Goal: Obtain resource: Download file/media

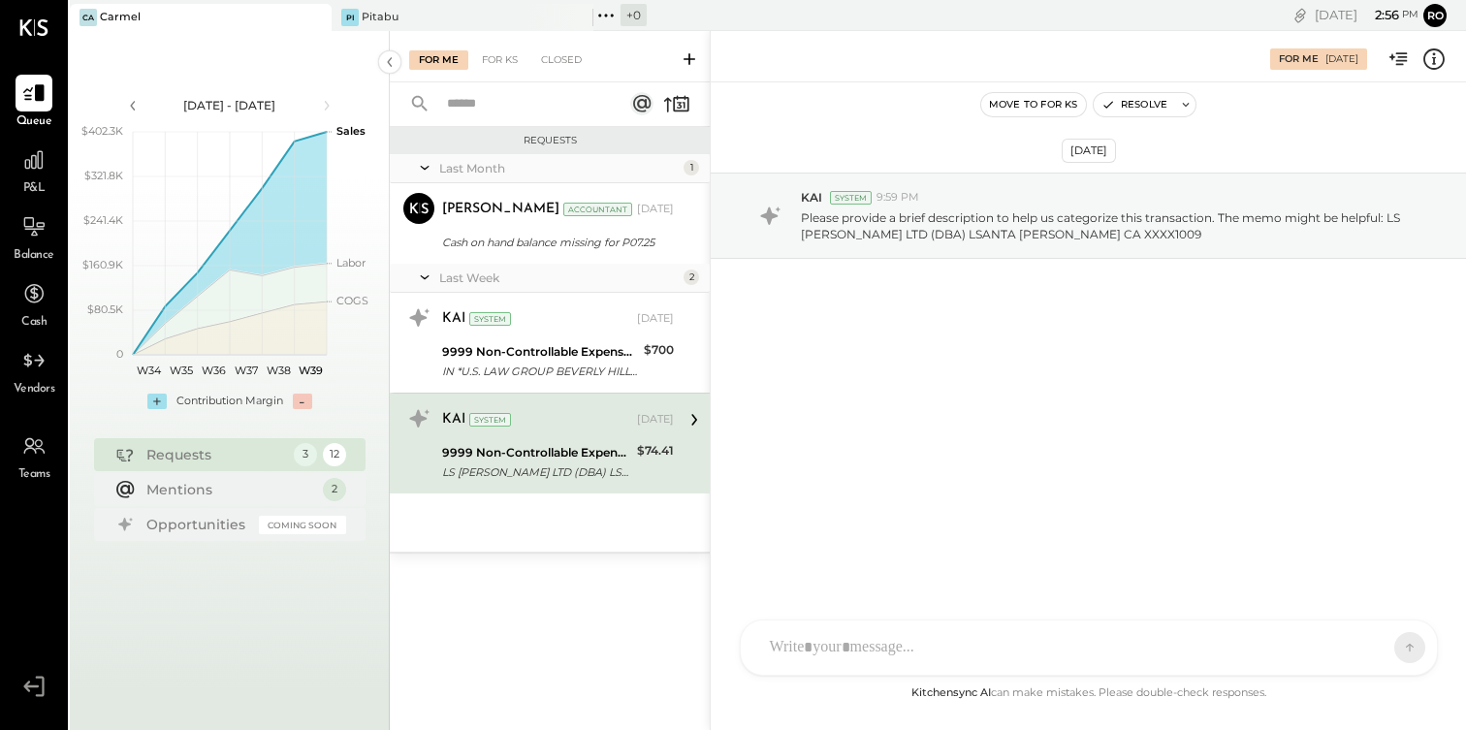
click at [47, 182] on div "P&L" at bounding box center [34, 170] width 37 height 56
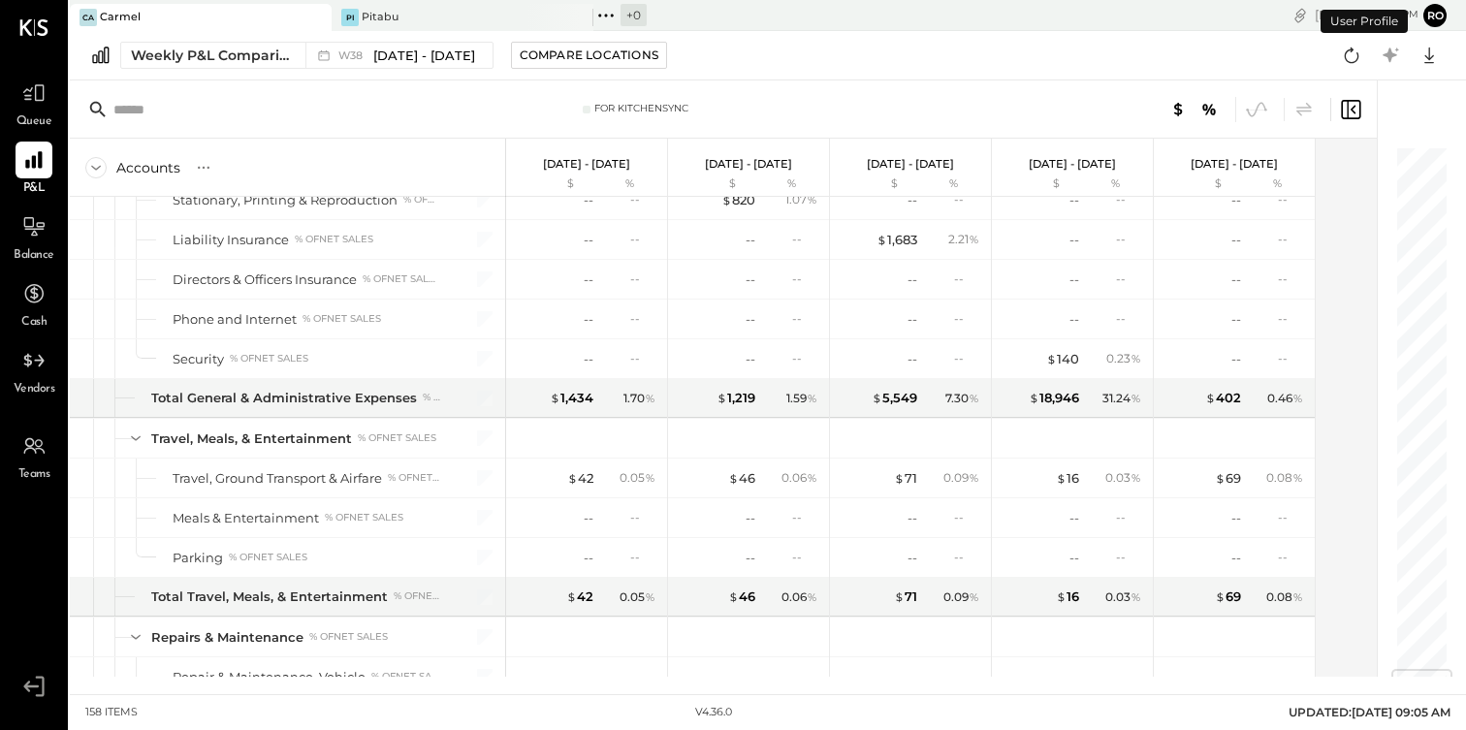
scroll to position [4852, 0]
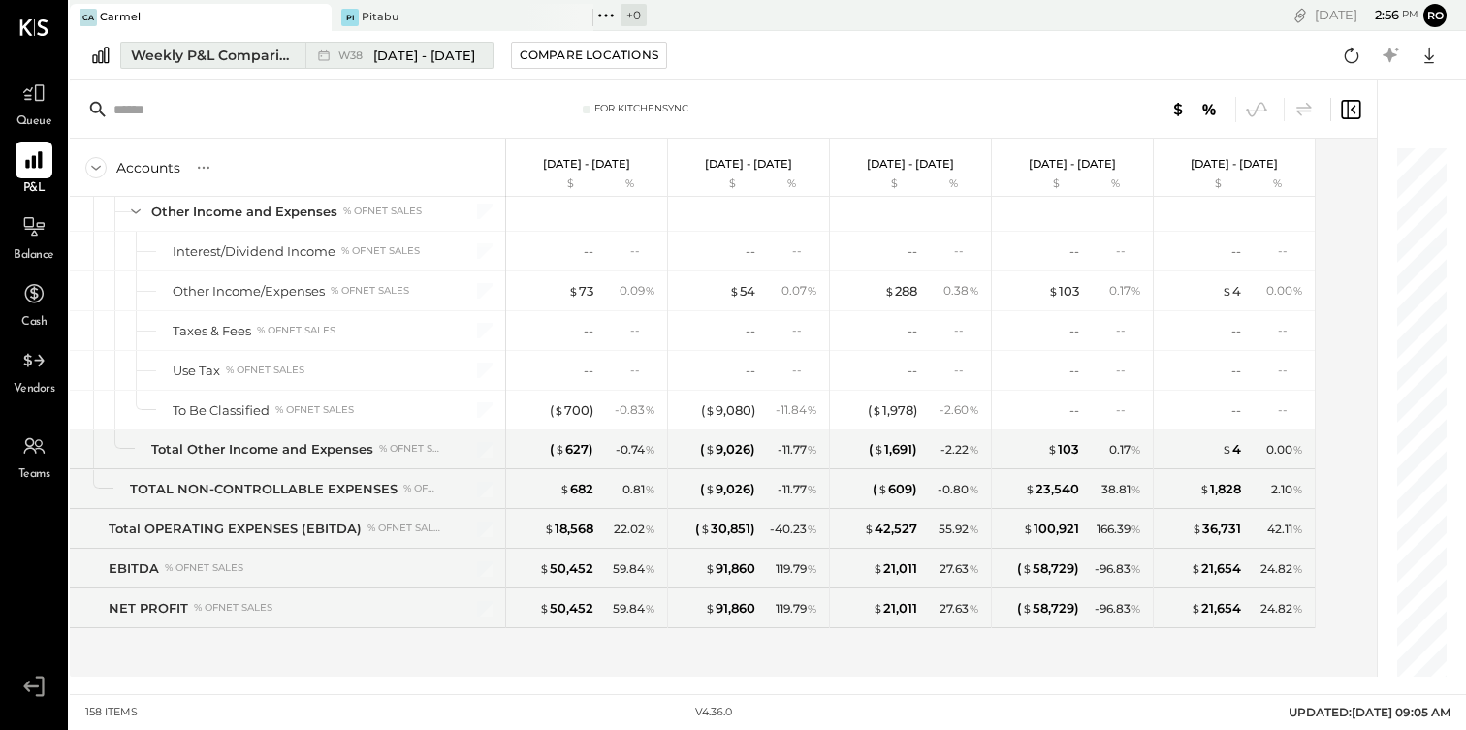
click at [369, 49] on div "W38 [DATE] - [DATE]" at bounding box center [406, 56] width 137 height 18
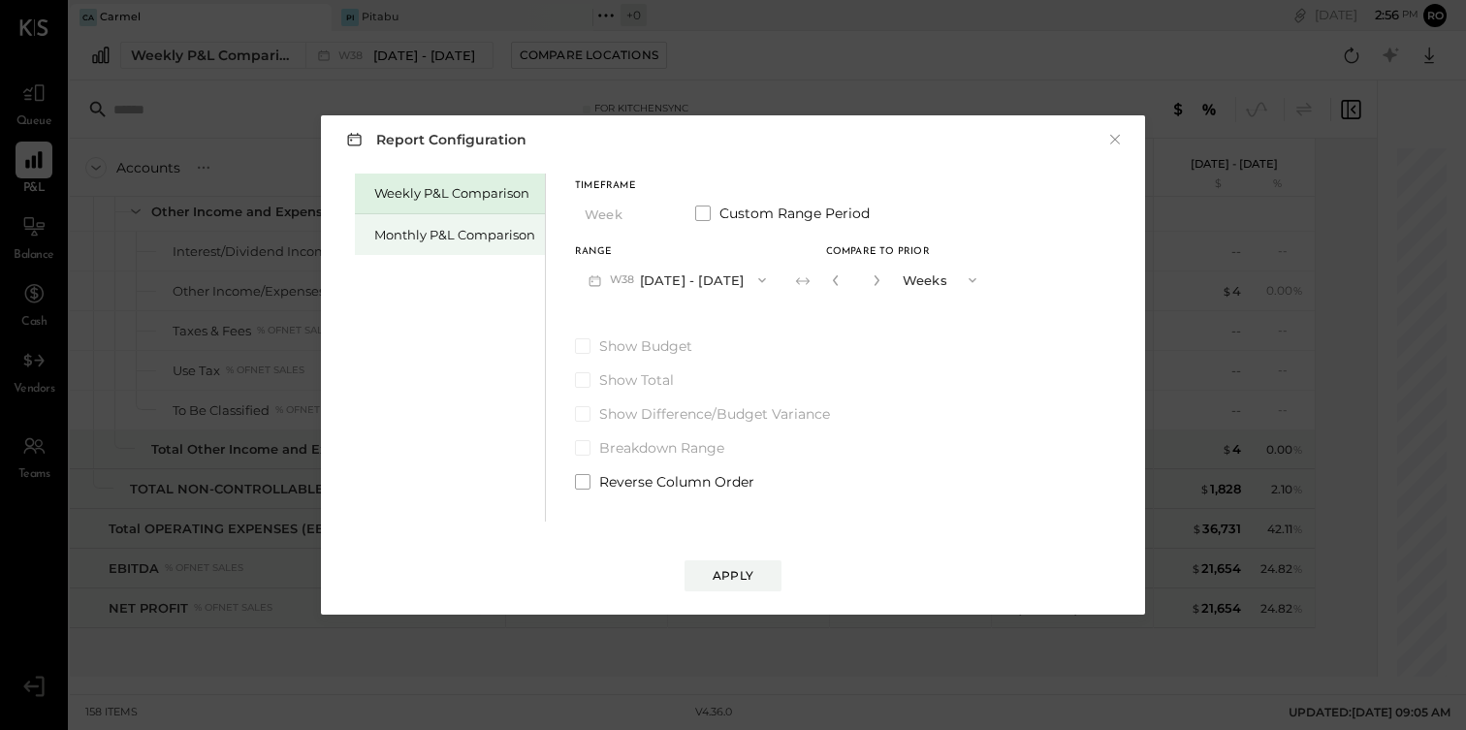
click at [491, 228] on div "Monthly P&L Comparison" at bounding box center [454, 235] width 161 height 18
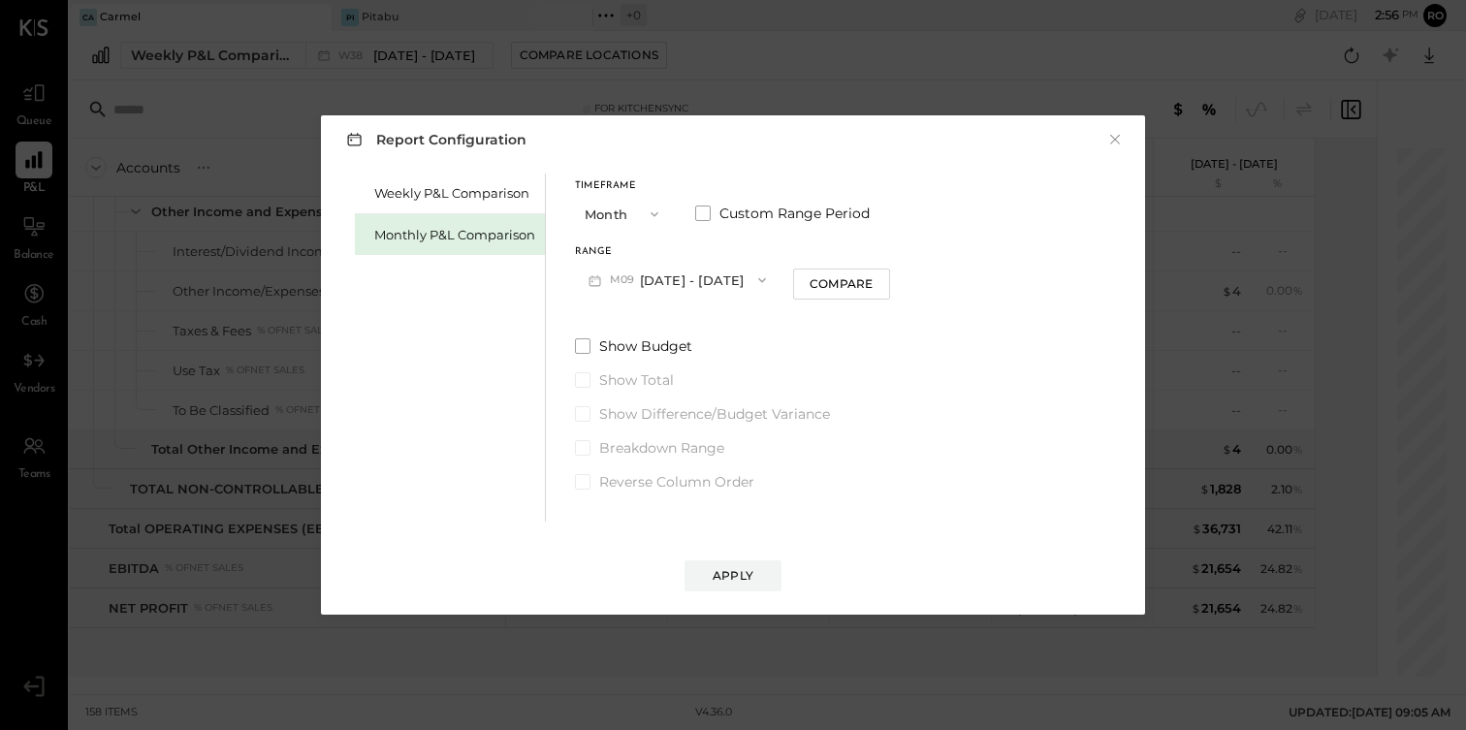
click at [701, 287] on button "M09 [DATE] - [DATE]" at bounding box center [677, 280] width 205 height 36
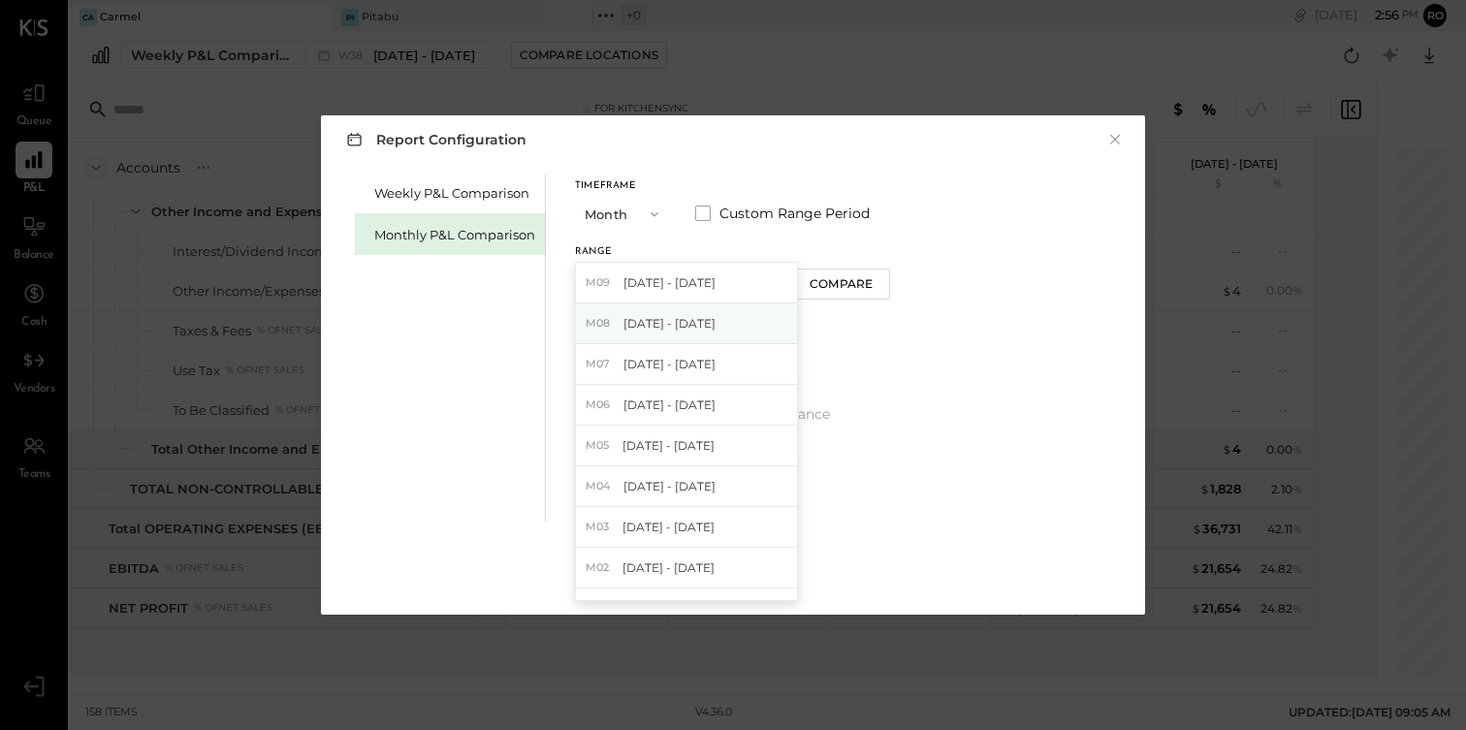
click at [708, 319] on div "M08 [DATE] - [DATE]" at bounding box center [686, 324] width 221 height 41
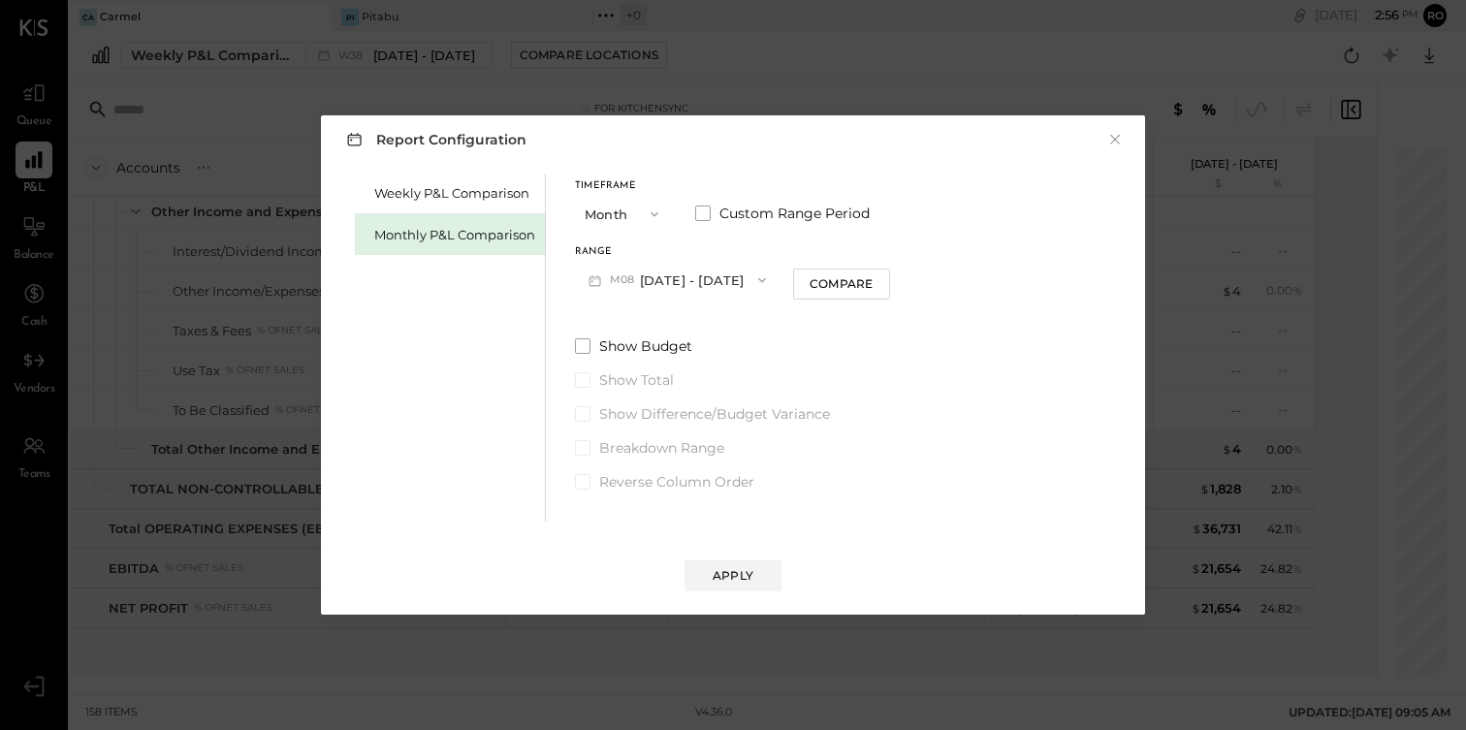
click at [710, 272] on button "M08 [DATE] - [DATE]" at bounding box center [677, 280] width 205 height 36
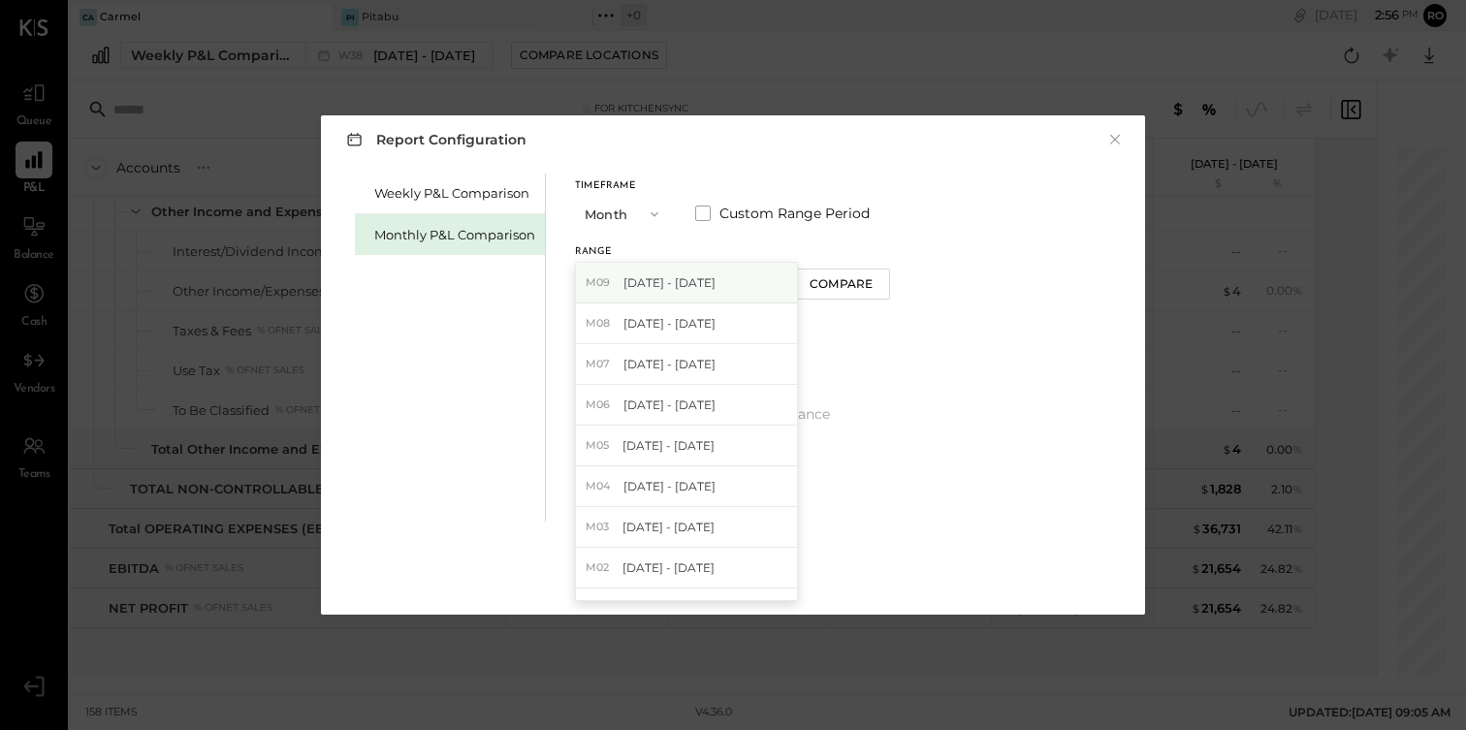
click at [710, 296] on div "M09 [DATE] - [DATE]" at bounding box center [686, 283] width 221 height 41
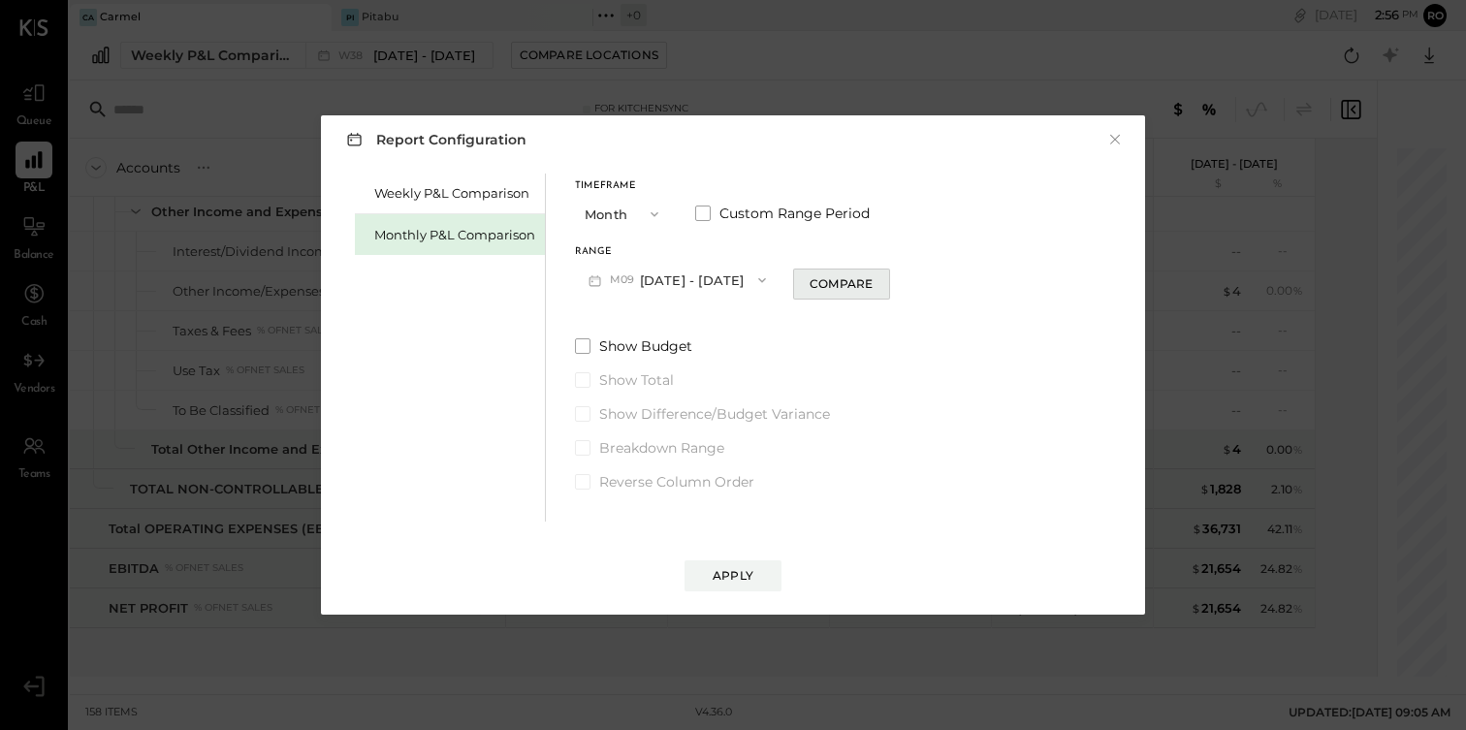
click at [820, 289] on div "Compare" at bounding box center [841, 283] width 63 height 16
click at [875, 275] on button "button" at bounding box center [877, 280] width 16 height 21
type input "*"
click at [756, 572] on button "Apply" at bounding box center [733, 576] width 97 height 31
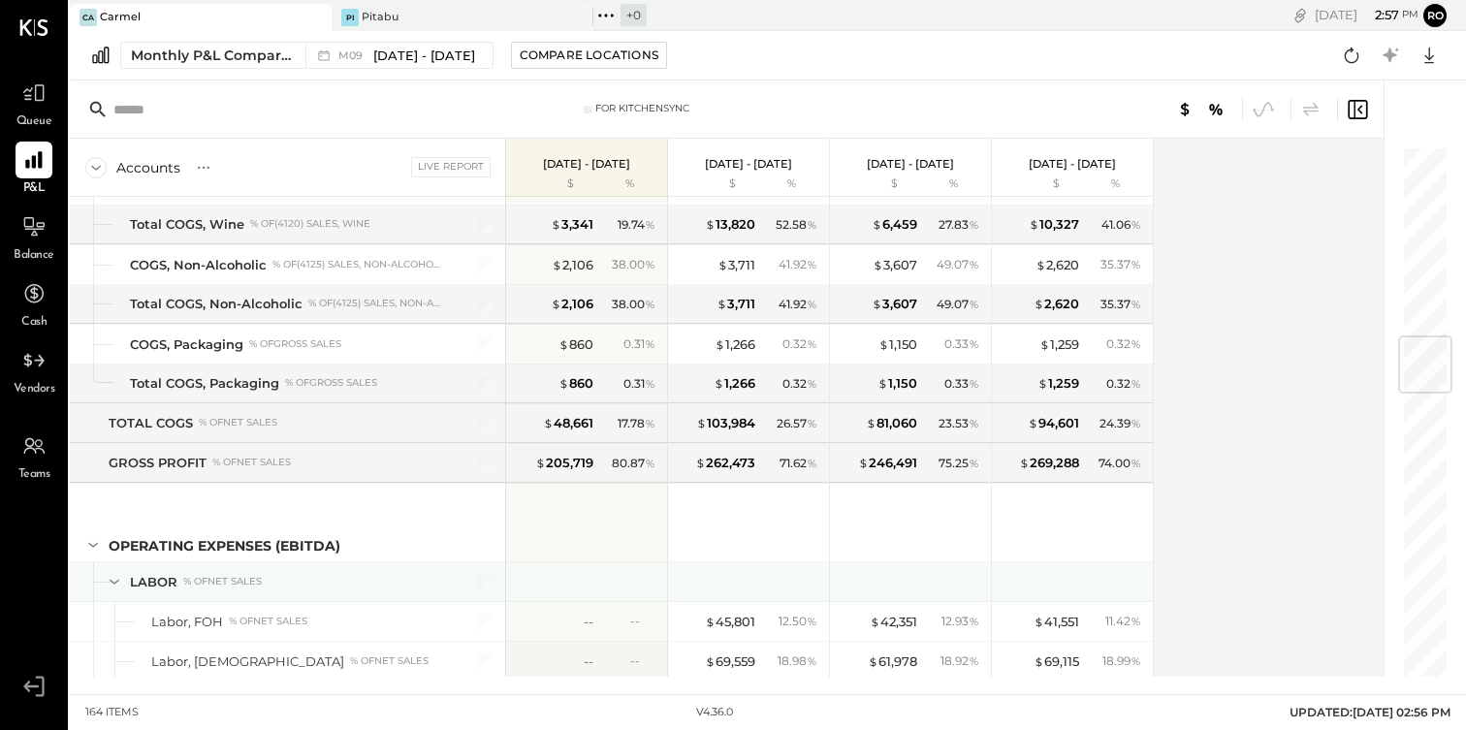
scroll to position [1650, 0]
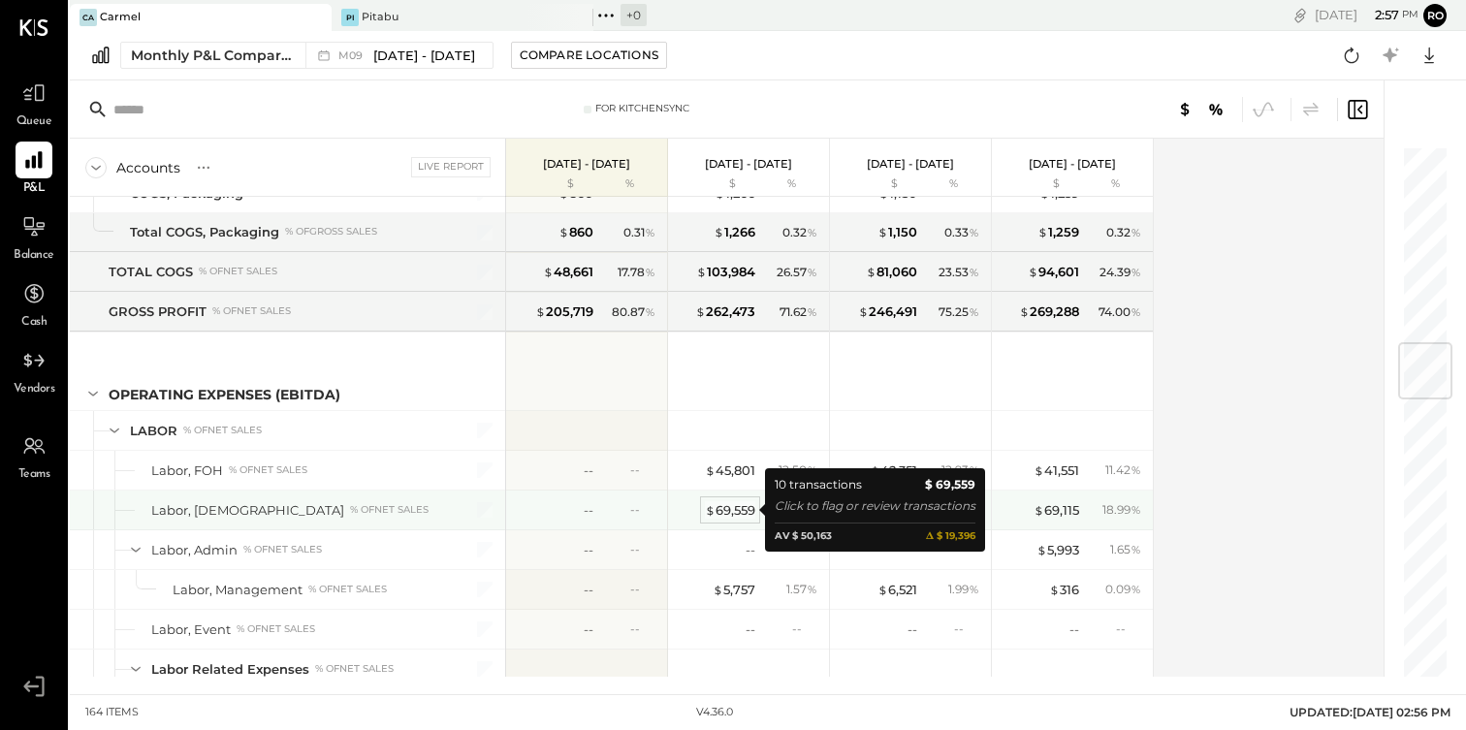
click at [745, 510] on div "$ 69,559" at bounding box center [730, 510] width 50 height 18
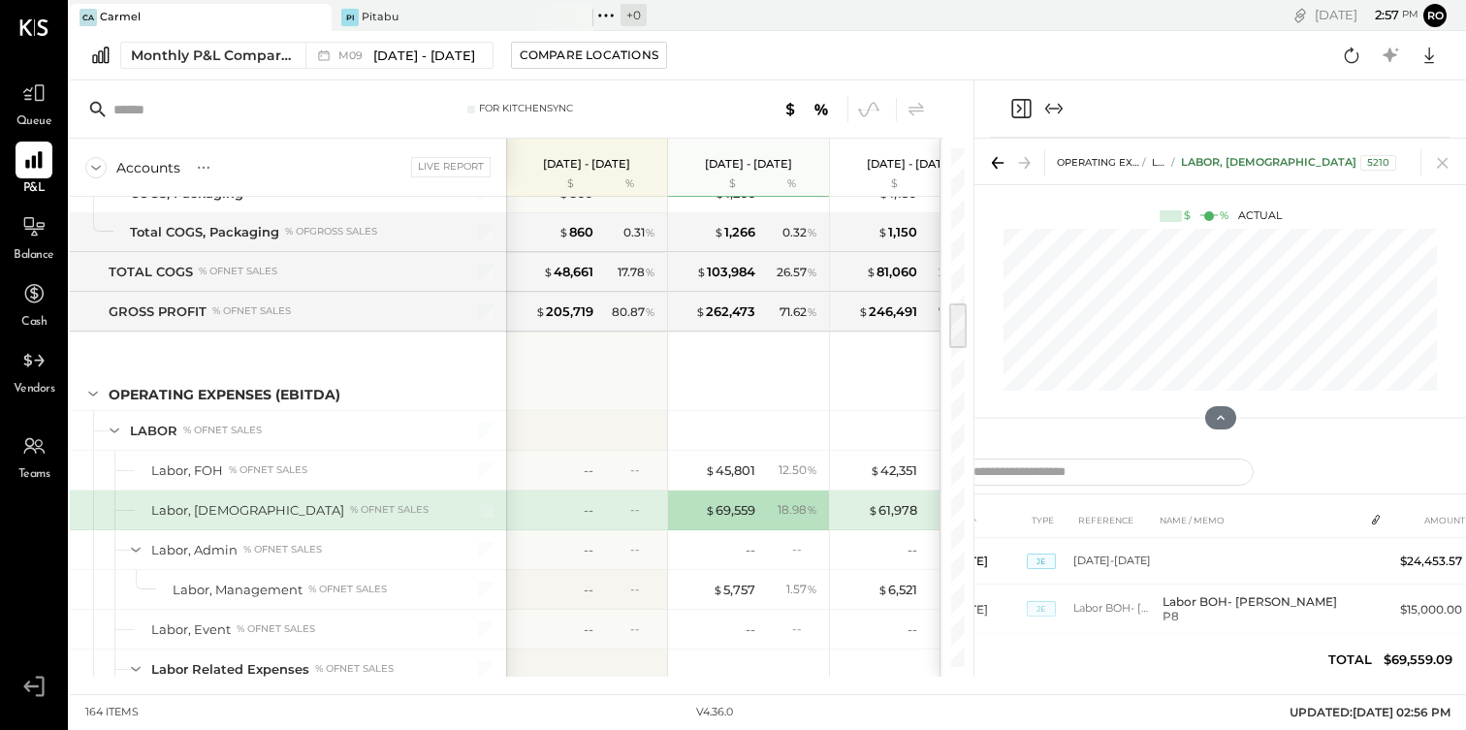
scroll to position [395, 0]
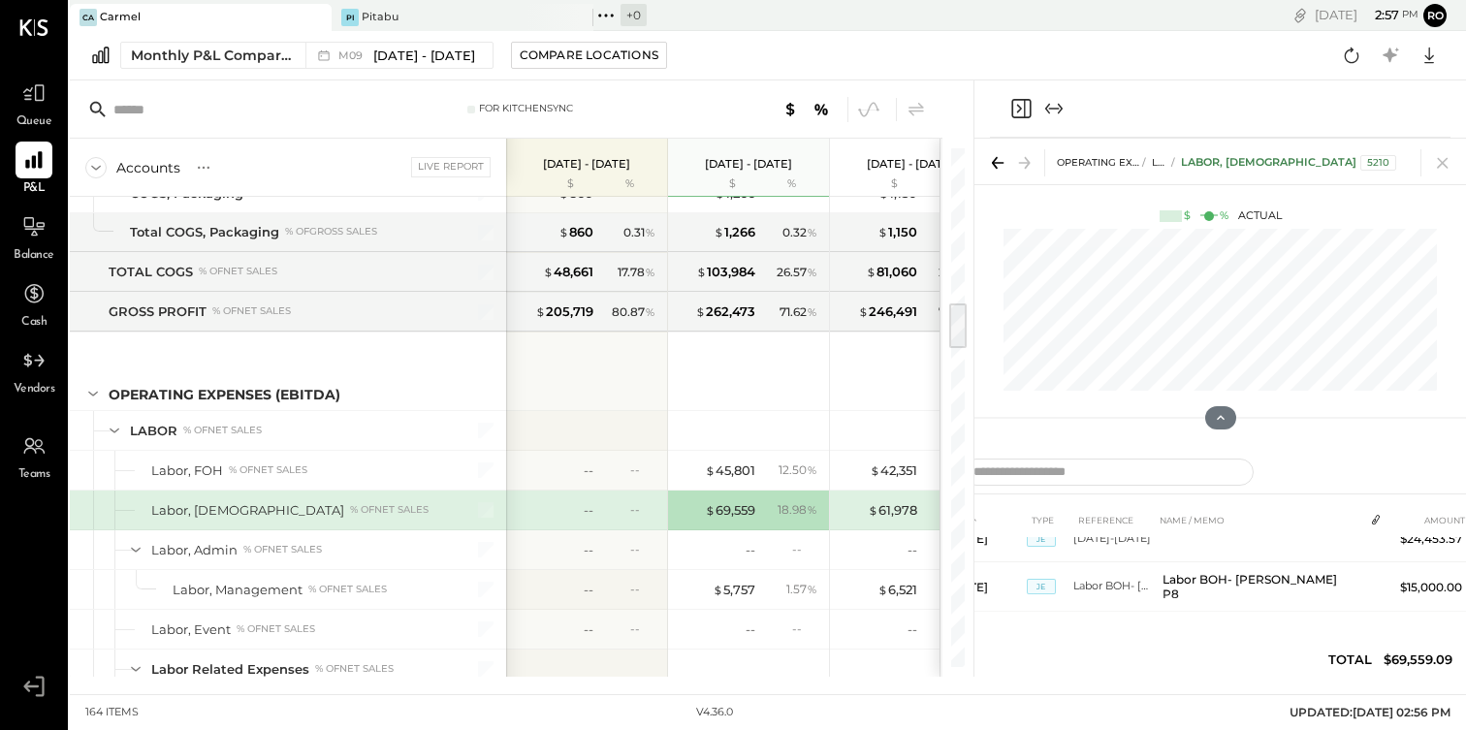
click at [1059, 108] on icon "Expand panel (e)" at bounding box center [1053, 108] width 23 height 23
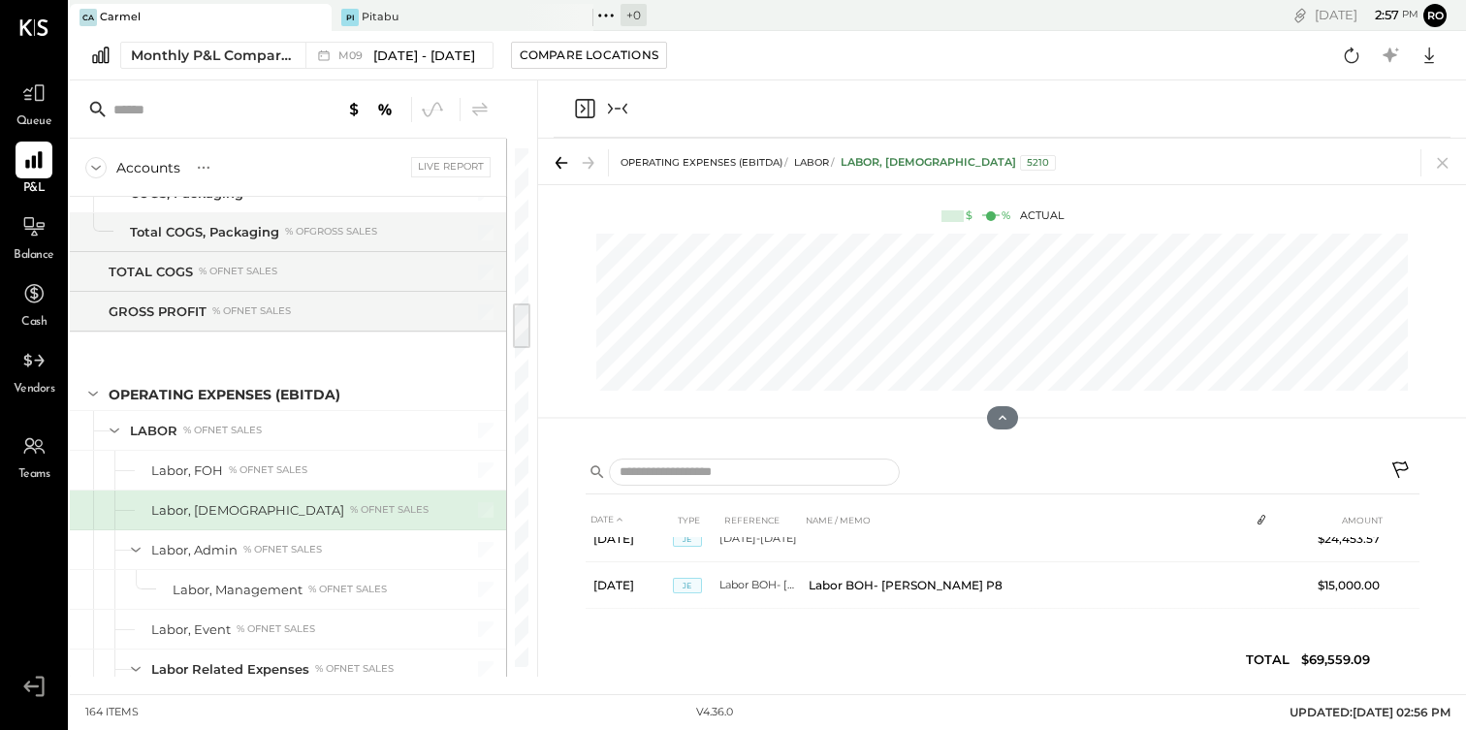
click at [624, 108] on icon "Collapse panel (e)" at bounding box center [625, 109] width 5 height 11
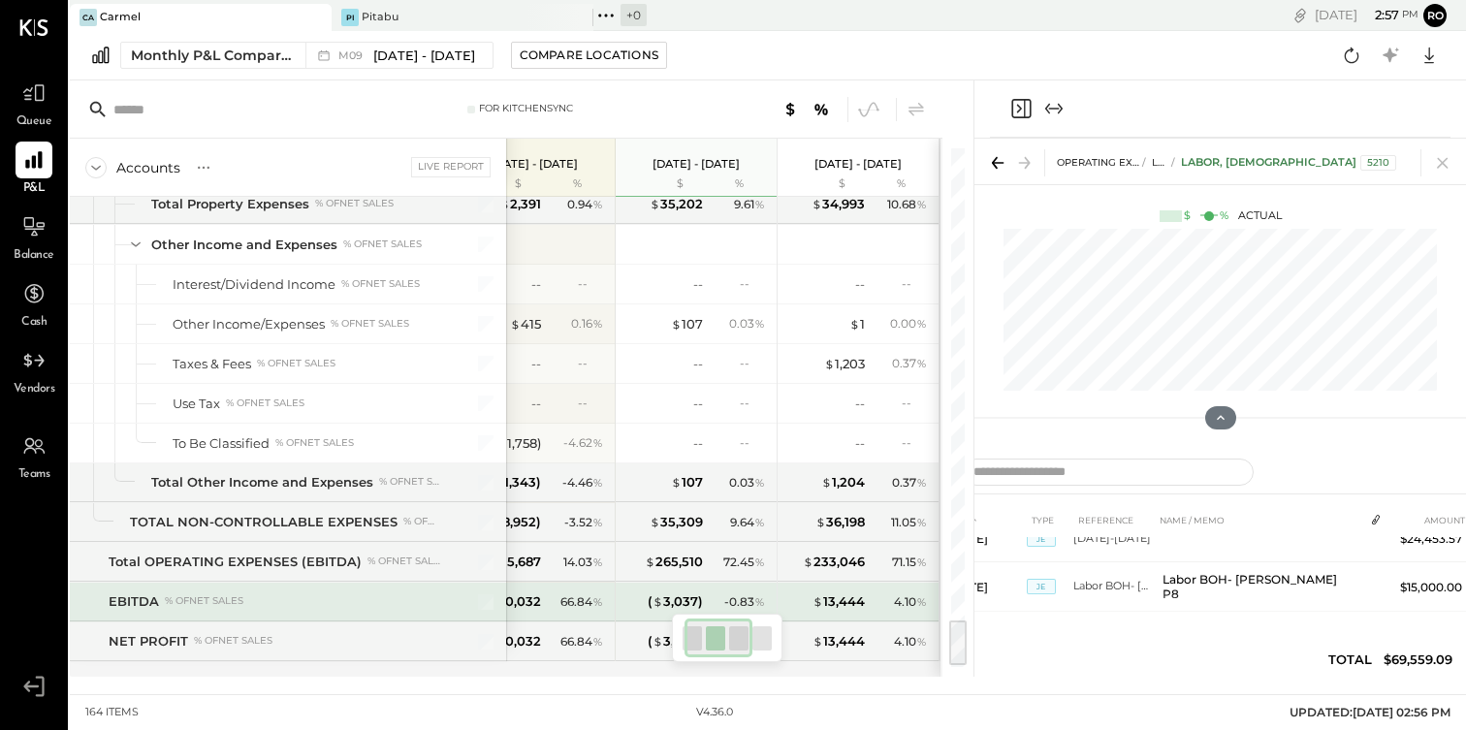
scroll to position [5050, 0]
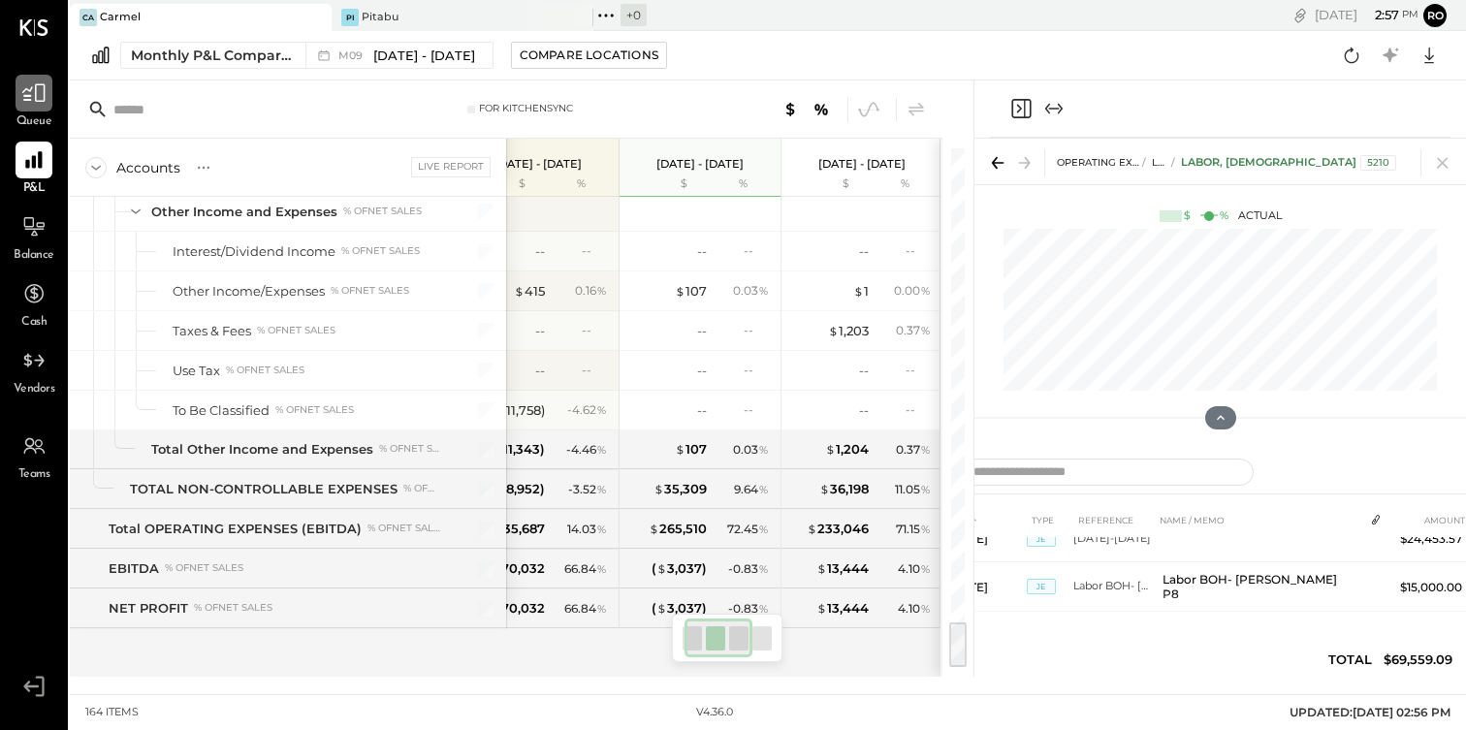
click at [31, 102] on icon at bounding box center [33, 92] width 25 height 25
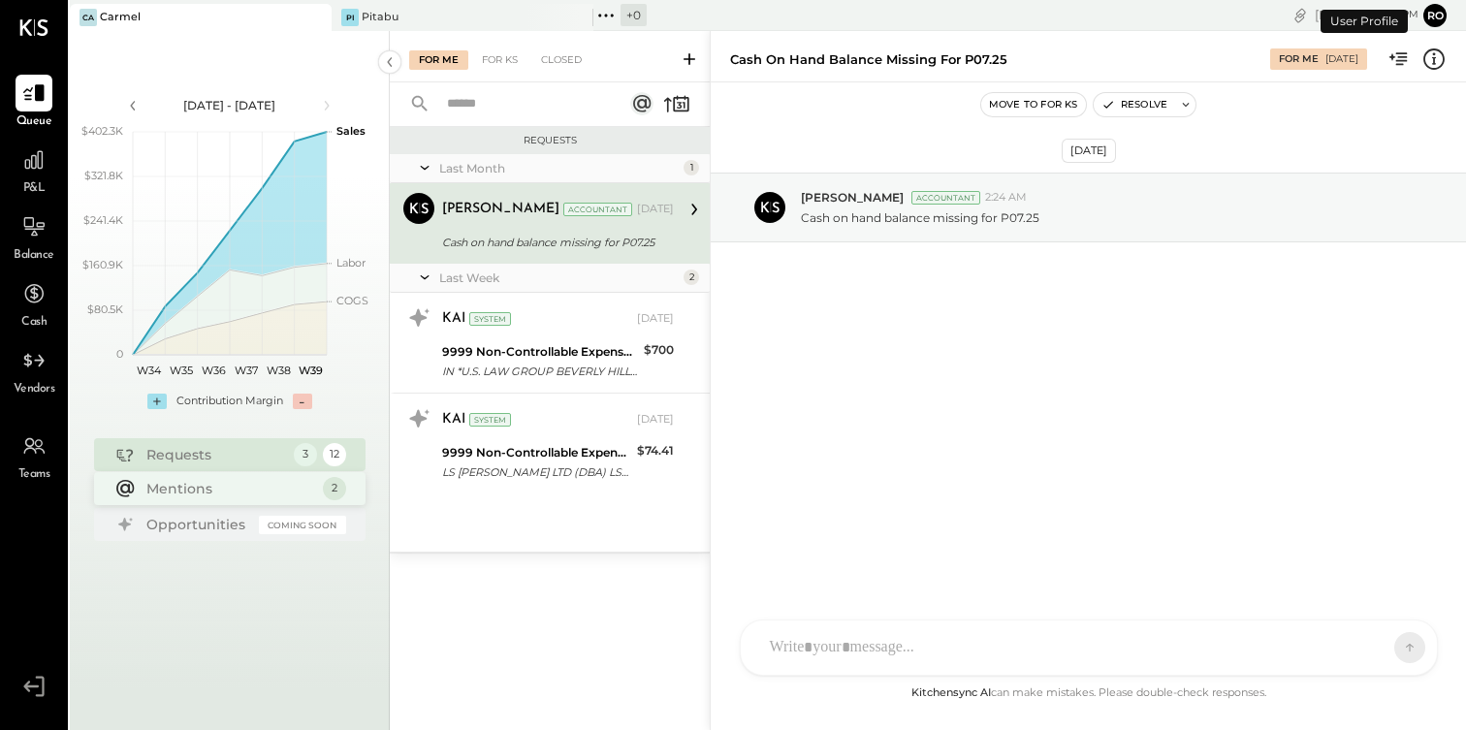
click at [280, 487] on div "Mentions" at bounding box center [229, 488] width 167 height 19
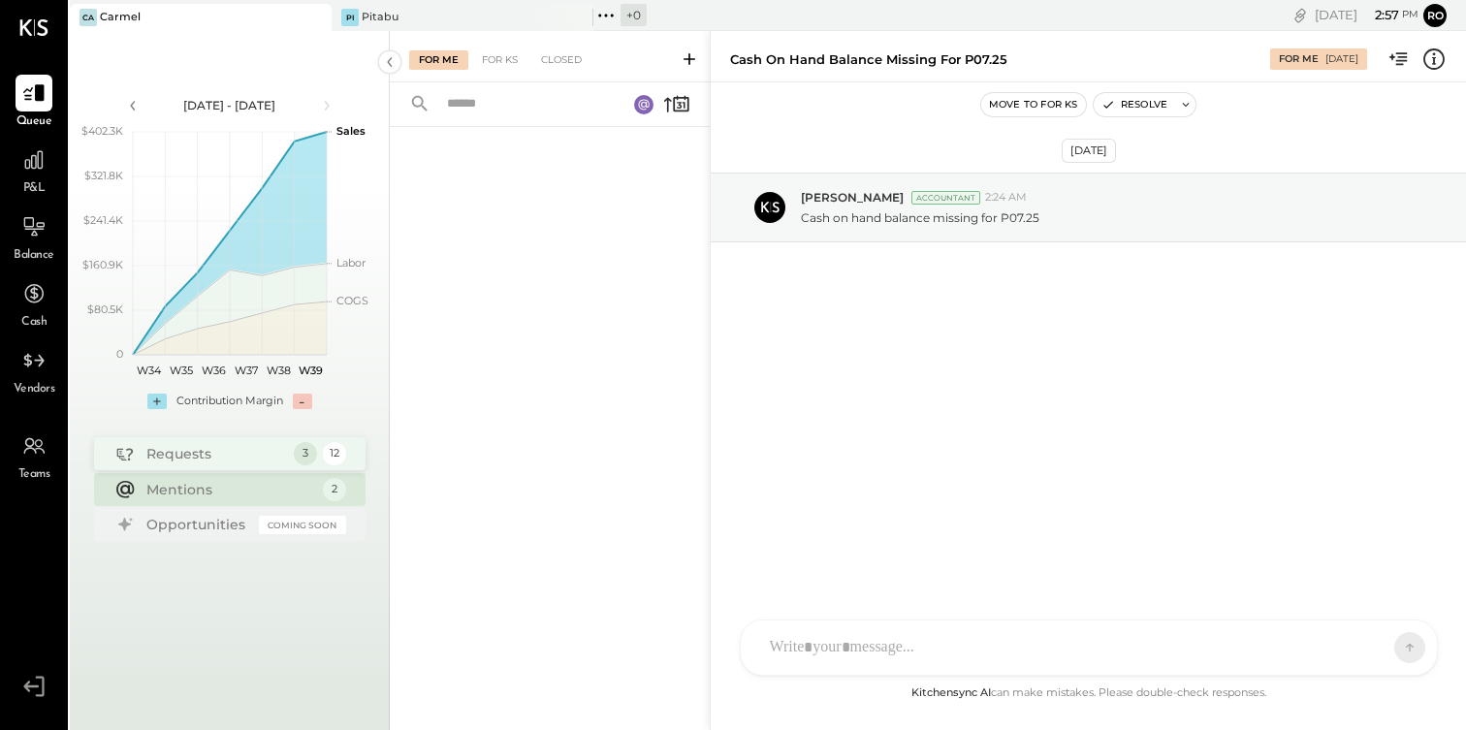
click at [221, 453] on div "Requests" at bounding box center [215, 453] width 138 height 19
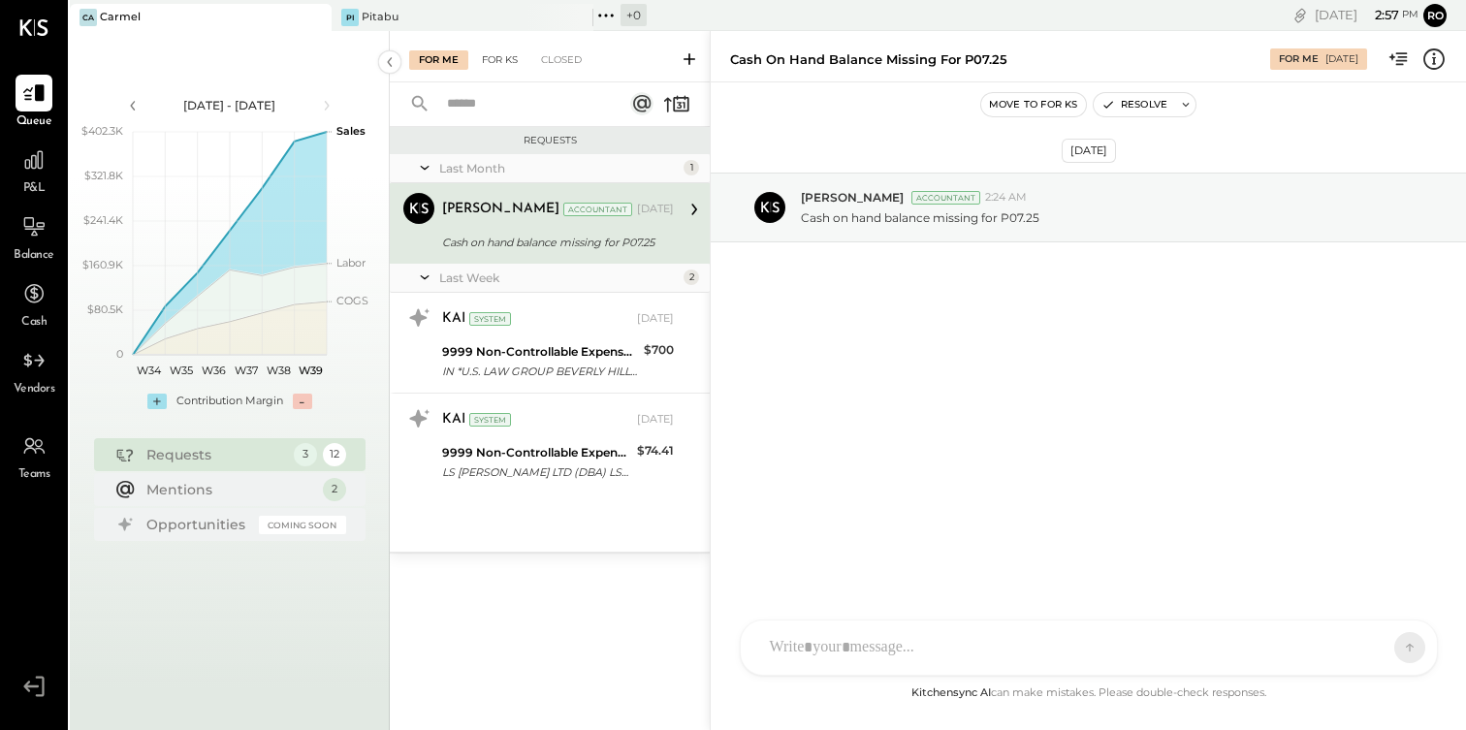
click at [504, 58] on div "For KS" at bounding box center [499, 59] width 55 height 19
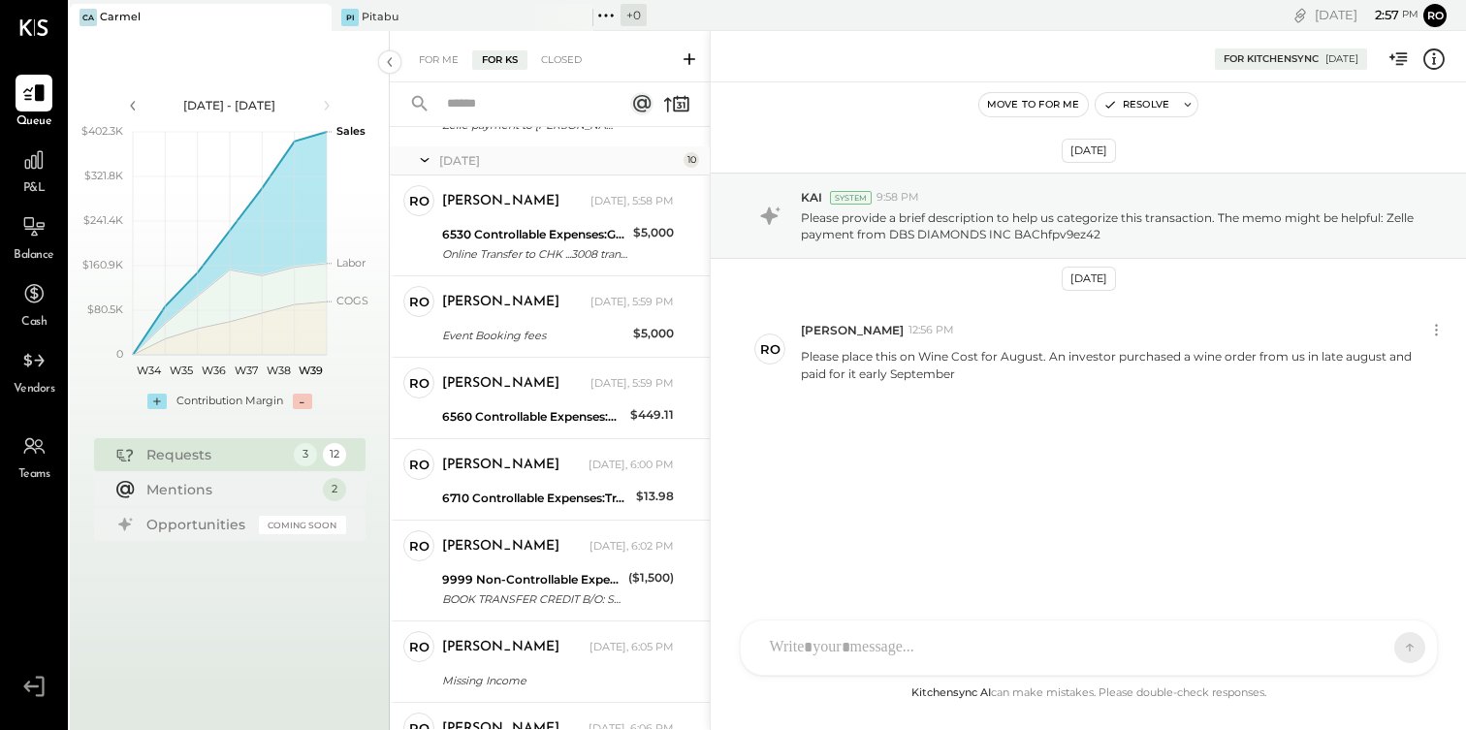
scroll to position [595, 0]
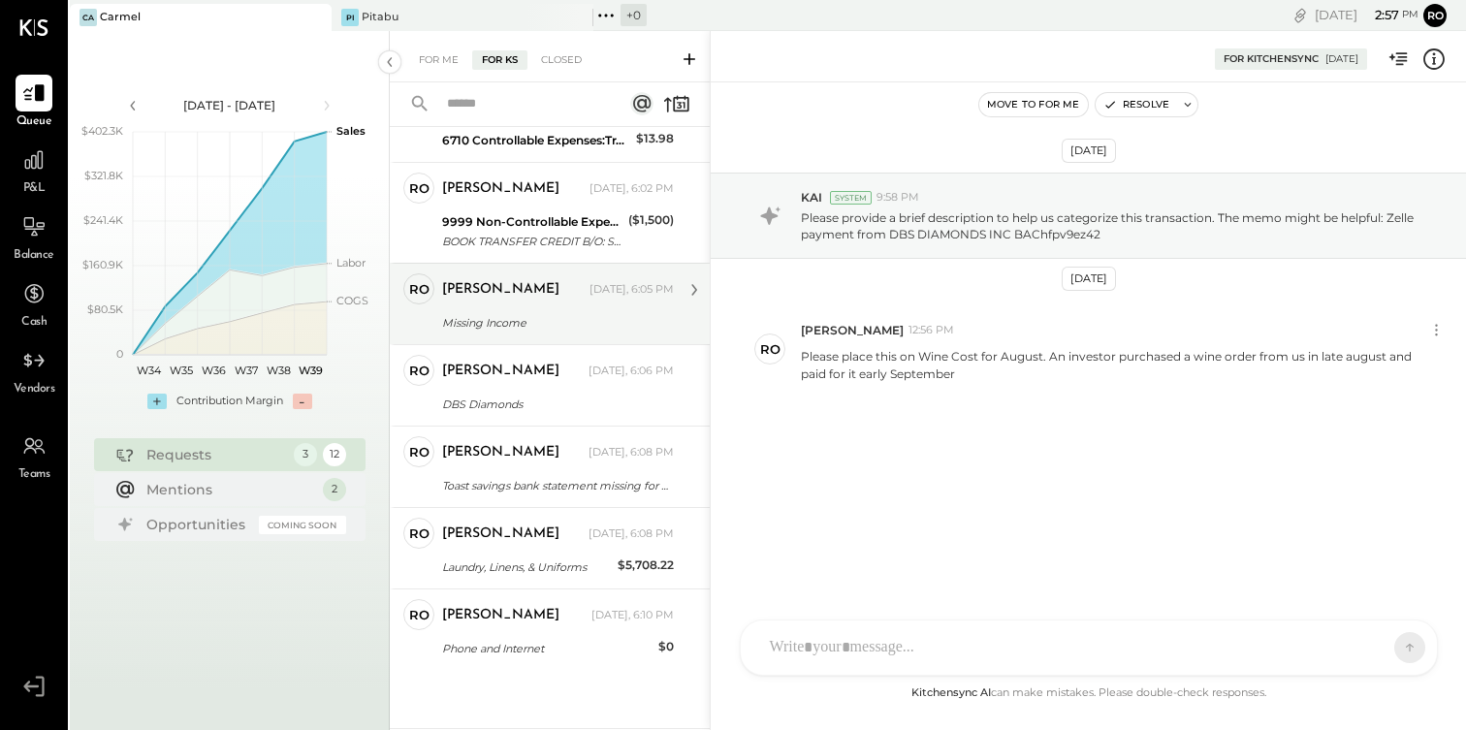
click at [564, 320] on div "Missing Income" at bounding box center [555, 322] width 226 height 19
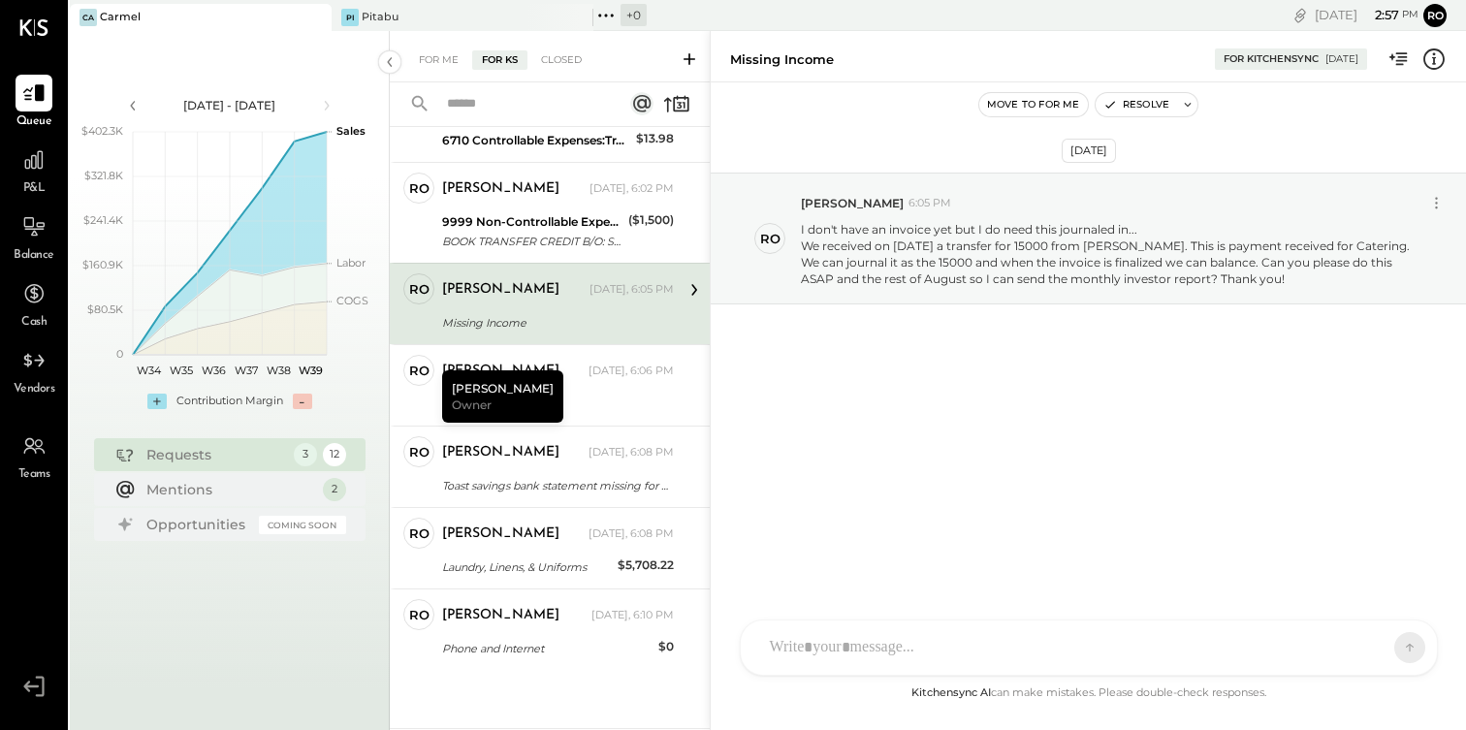
click at [19, 186] on div "P&L" at bounding box center [34, 170] width 37 height 56
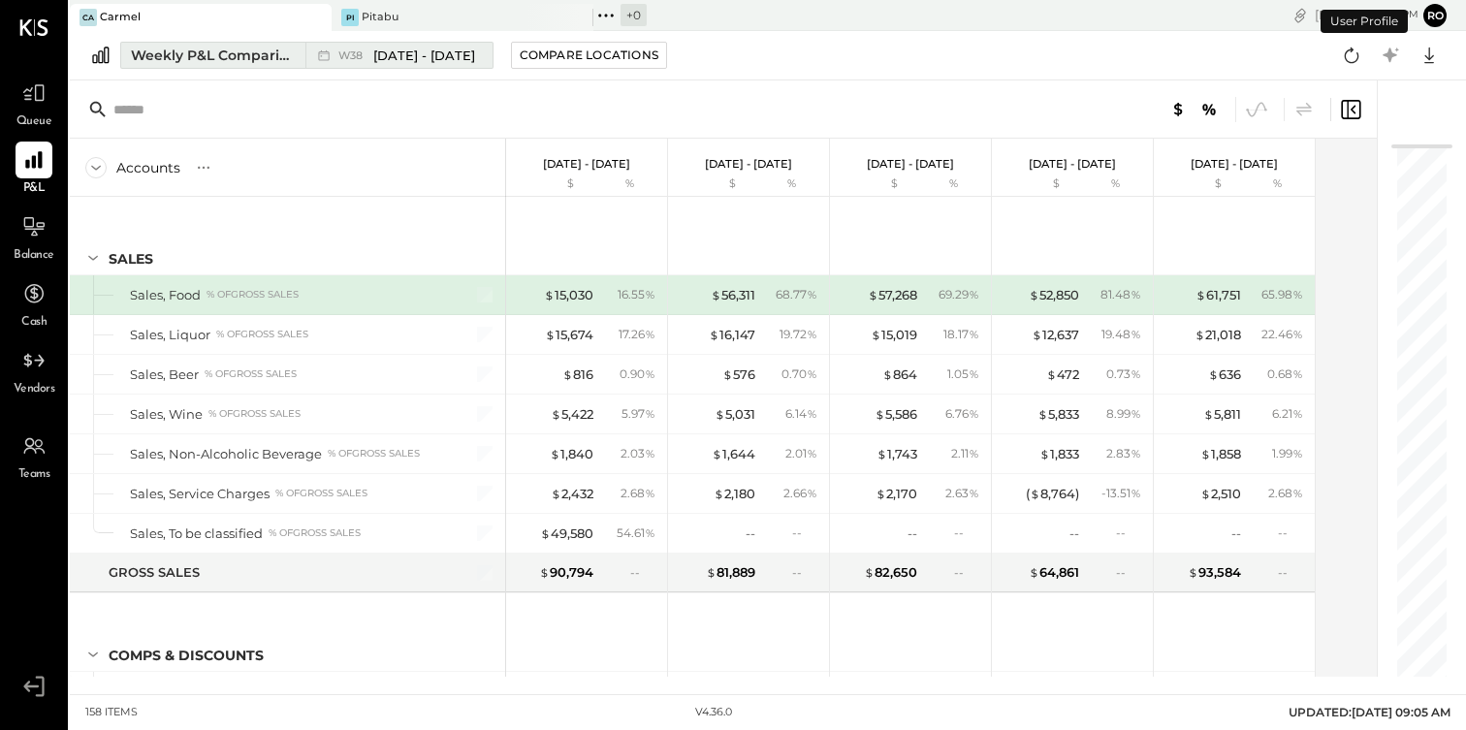
click at [222, 51] on div "Weekly P&L Comparison" at bounding box center [212, 55] width 163 height 19
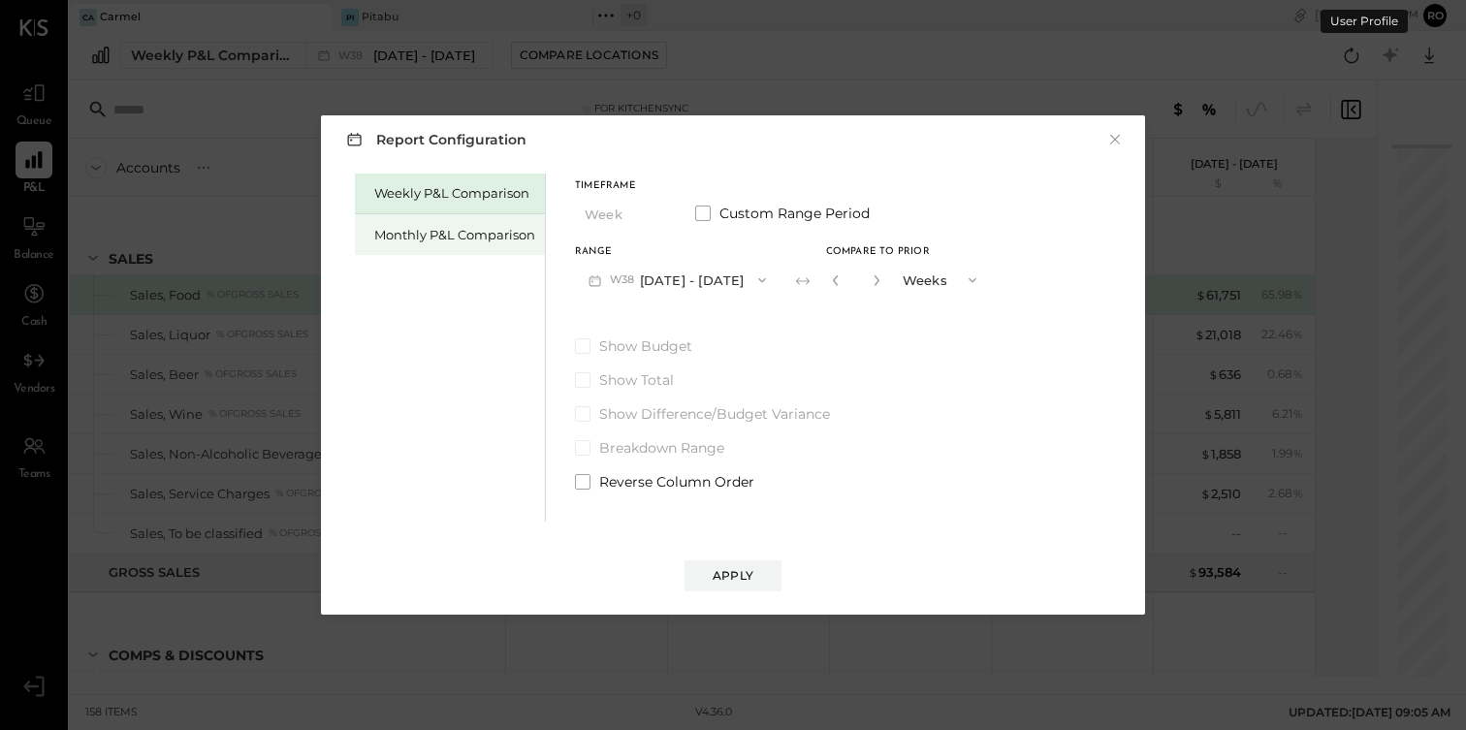
click at [471, 235] on div "Monthly P&L Comparison" at bounding box center [454, 235] width 161 height 18
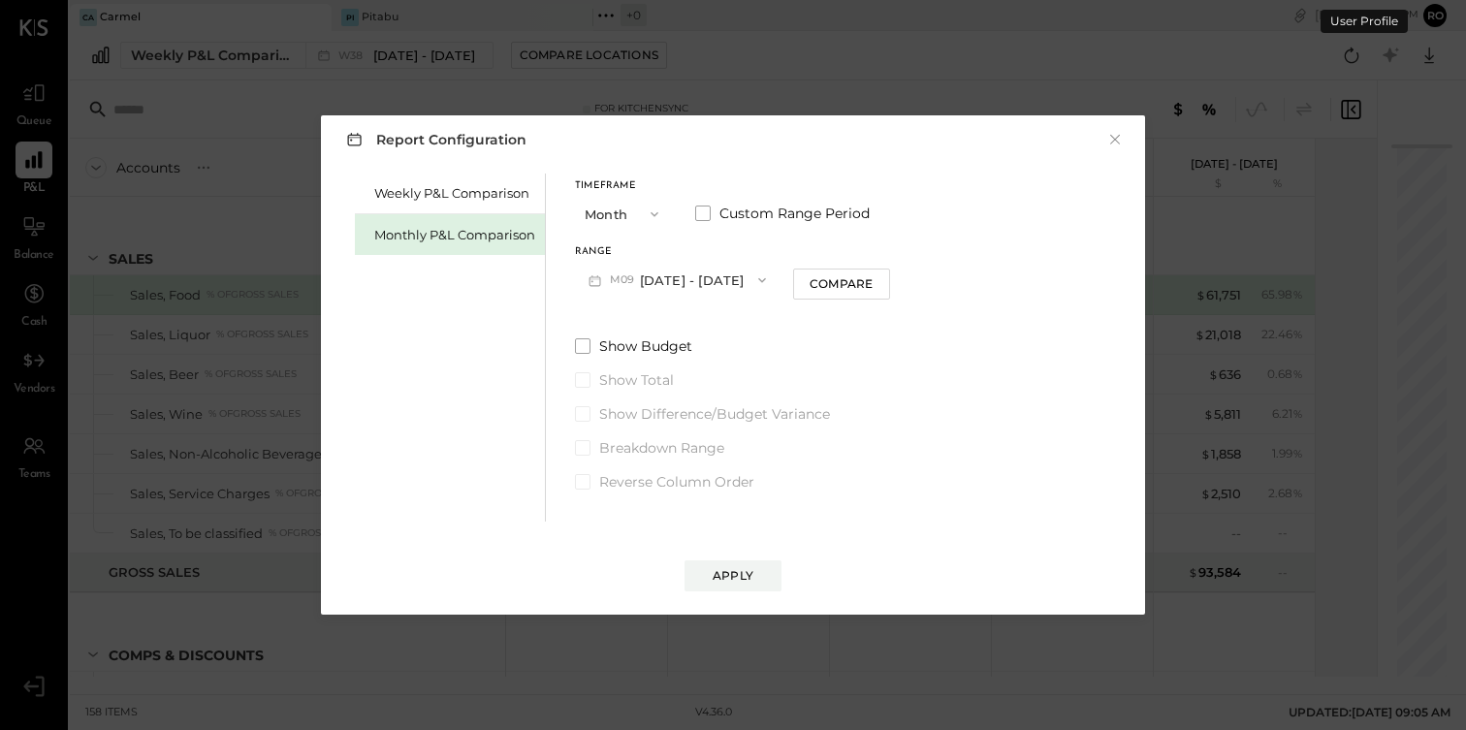
click at [698, 270] on button "M09 [DATE] - [DATE]" at bounding box center [677, 280] width 205 height 36
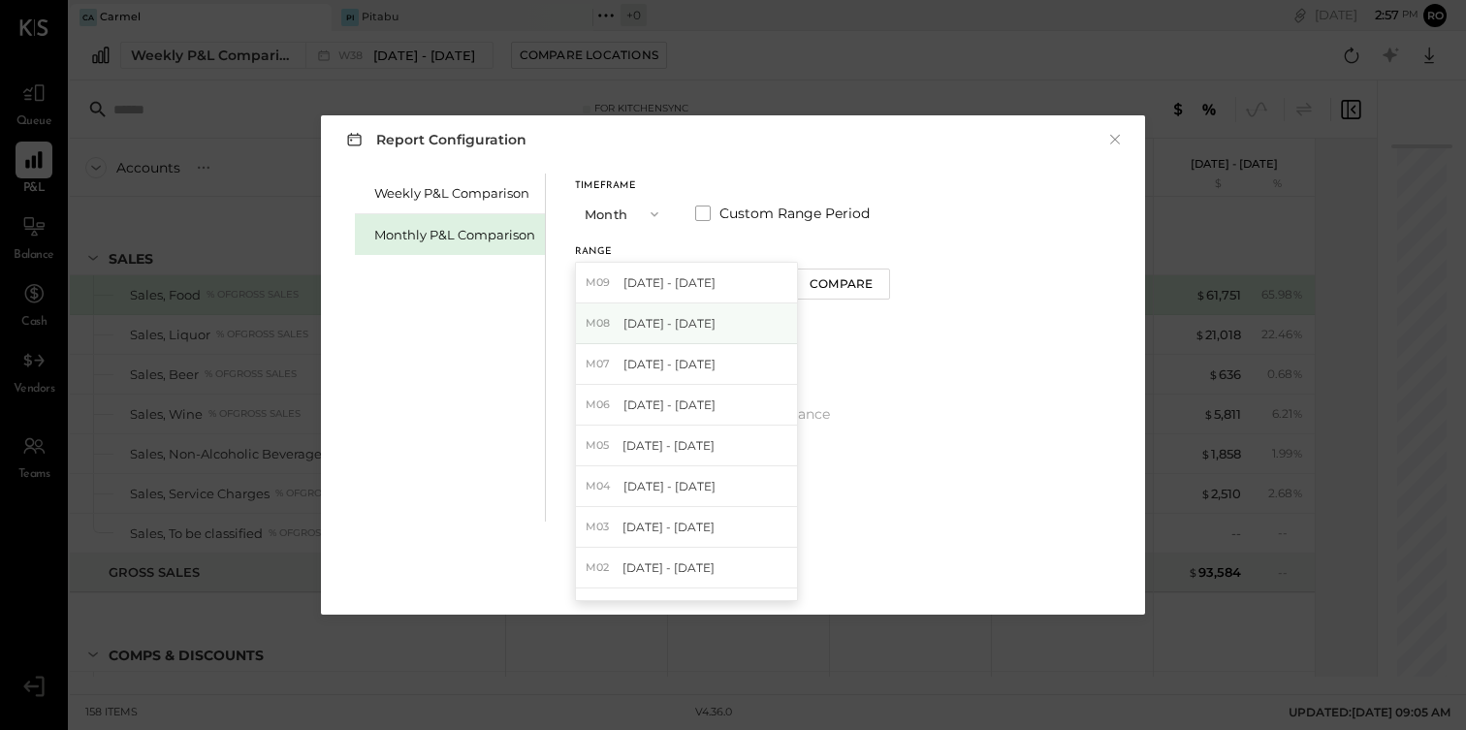
click at [697, 335] on div "M08 [DATE] - [DATE]" at bounding box center [686, 324] width 221 height 41
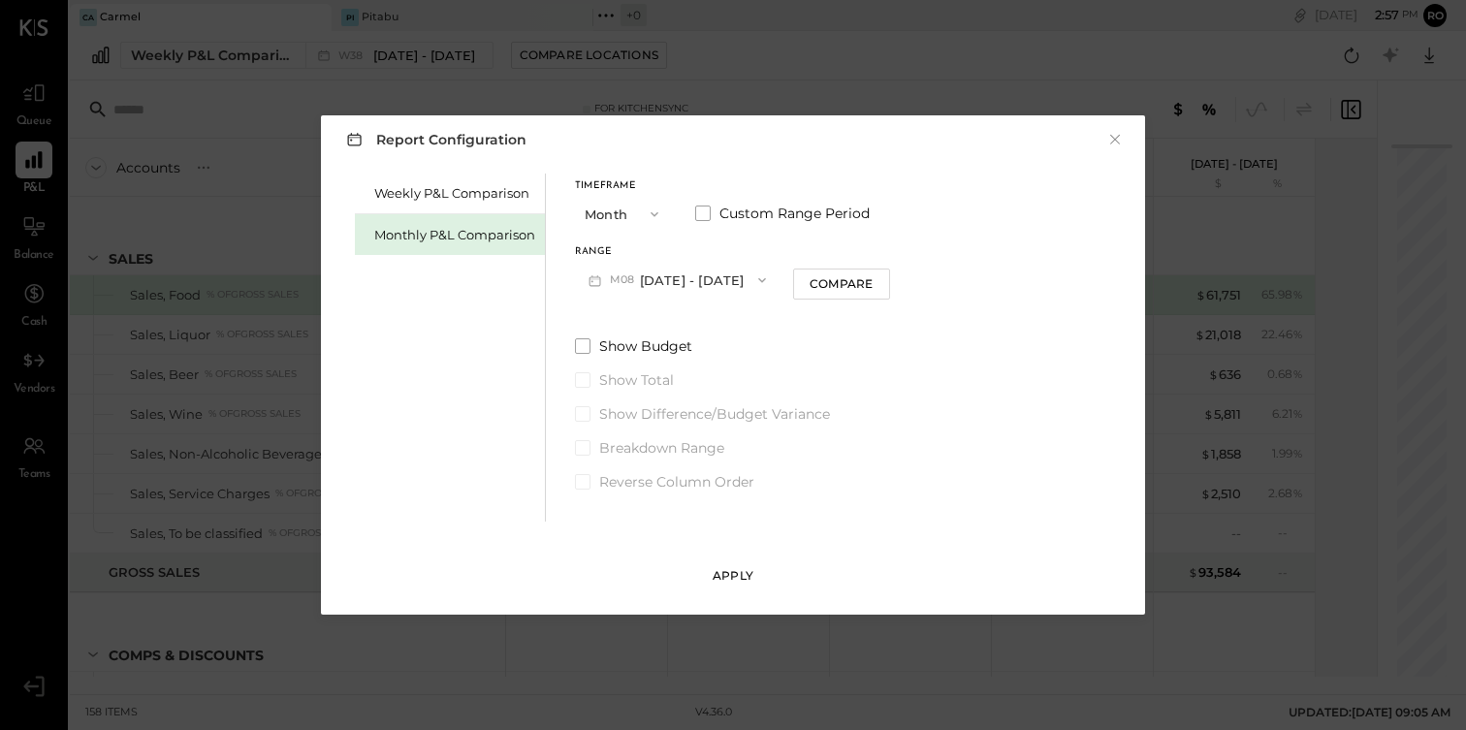
click at [733, 575] on div "Apply" at bounding box center [733, 575] width 41 height 16
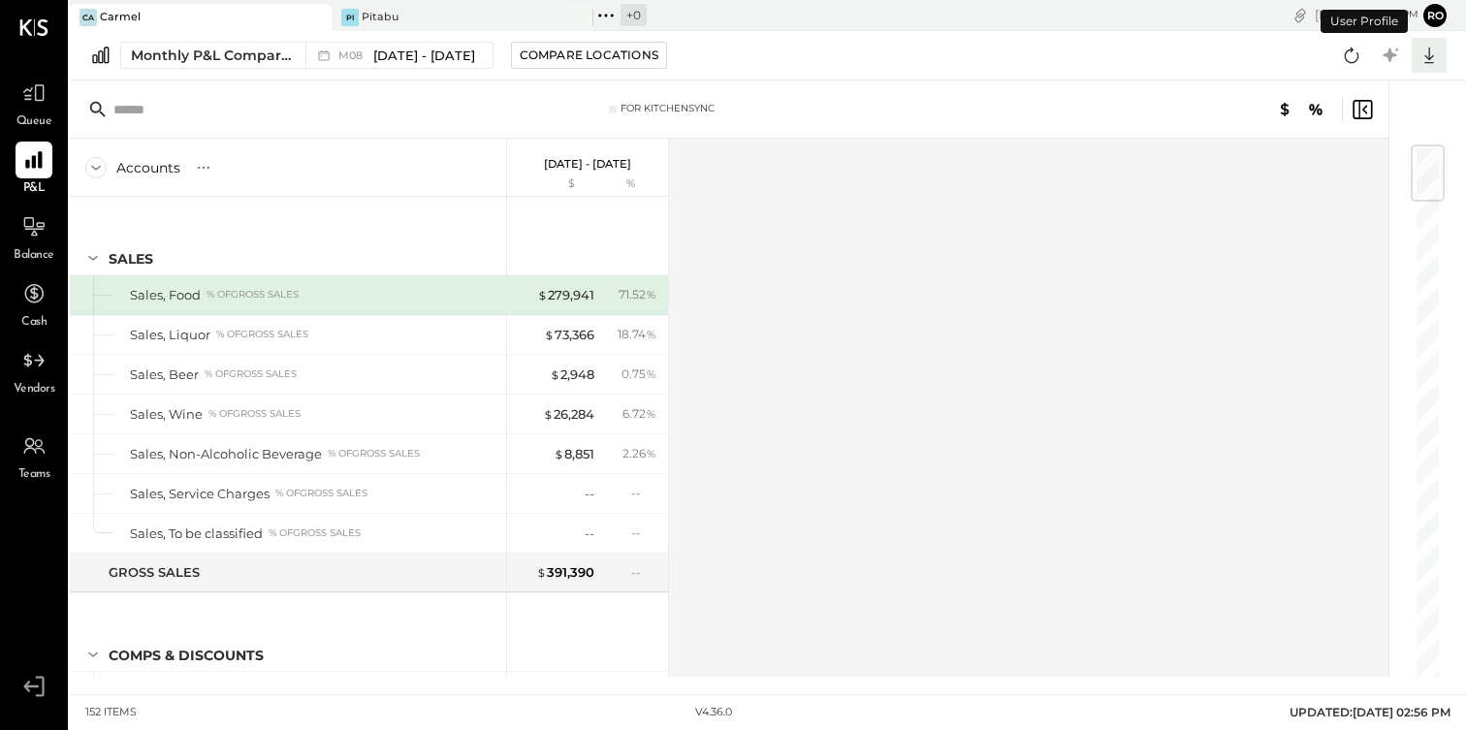
click at [1433, 50] on icon at bounding box center [1429, 55] width 25 height 25
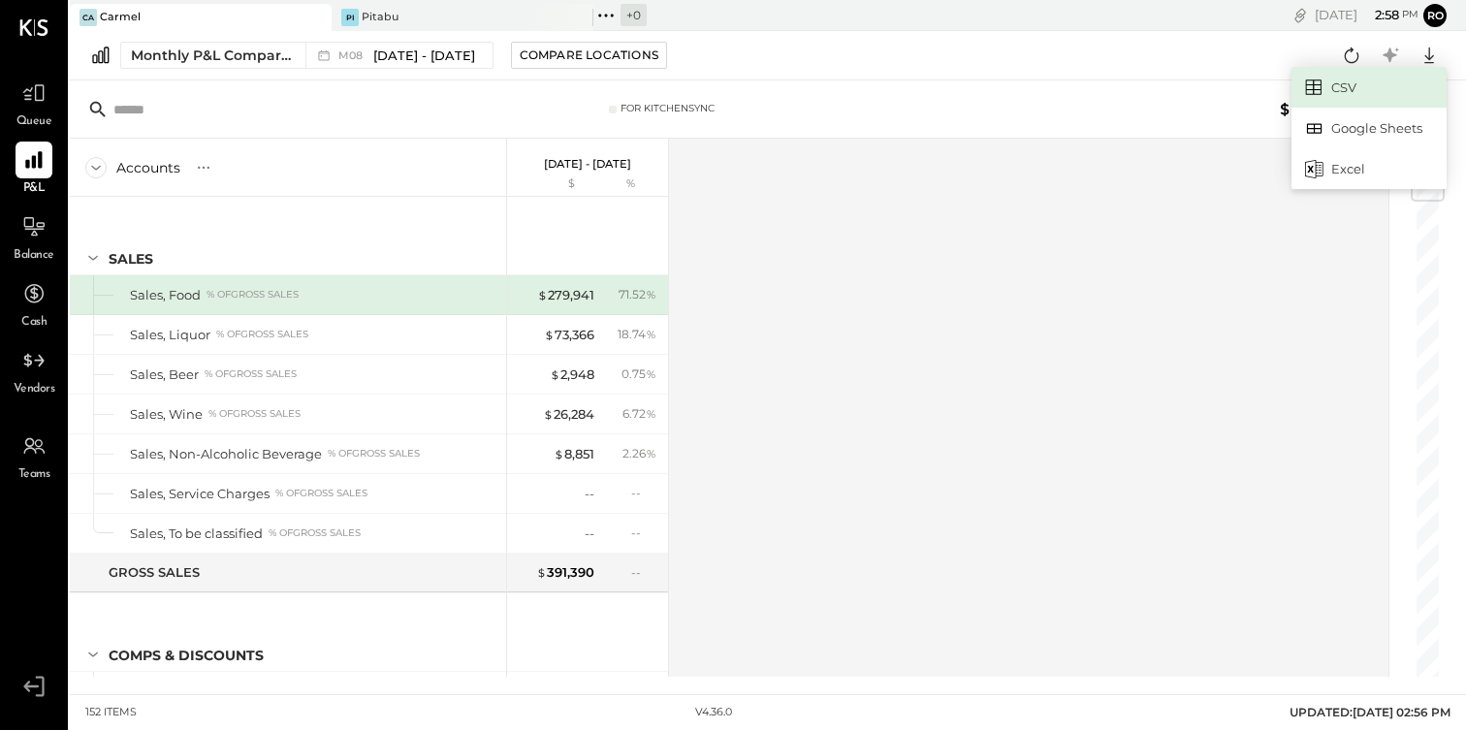
click at [1381, 78] on link "CSV" at bounding box center [1369, 87] width 155 height 41
click at [1426, 60] on icon at bounding box center [1429, 55] width 25 height 25
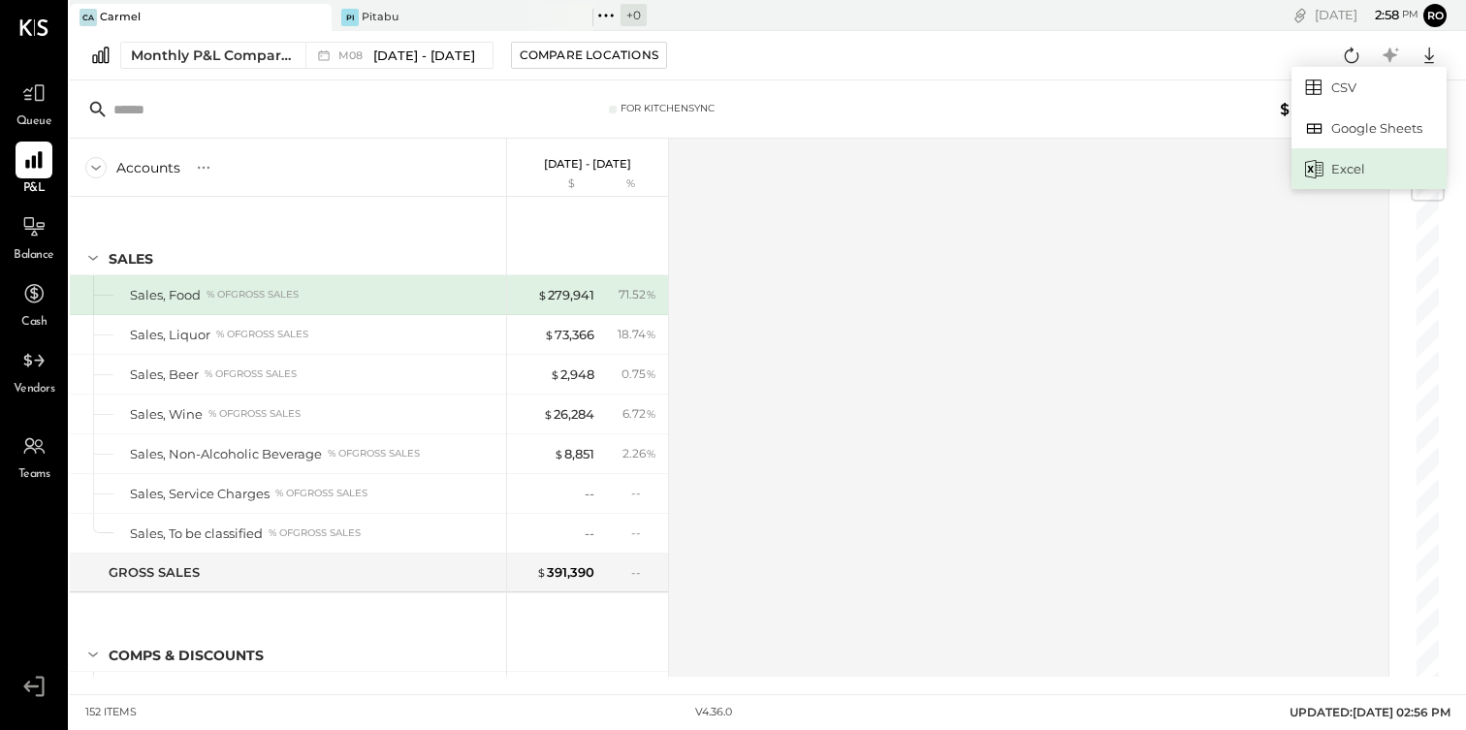
click at [1380, 156] on div "Excel" at bounding box center [1369, 168] width 155 height 41
